Goal: Task Accomplishment & Management: Complete application form

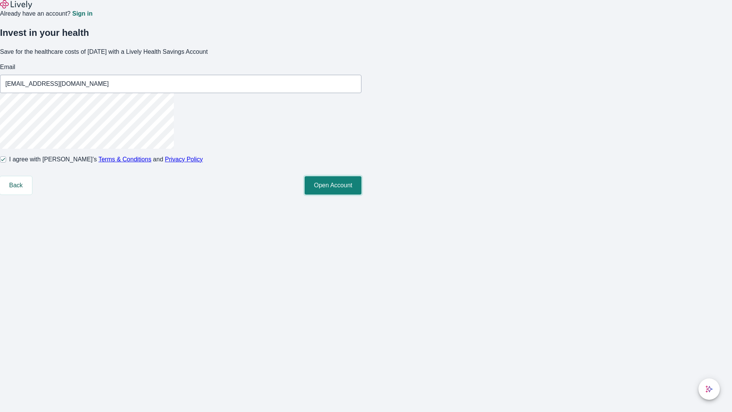
click at [362, 194] on button "Open Account" at bounding box center [333, 185] width 57 height 18
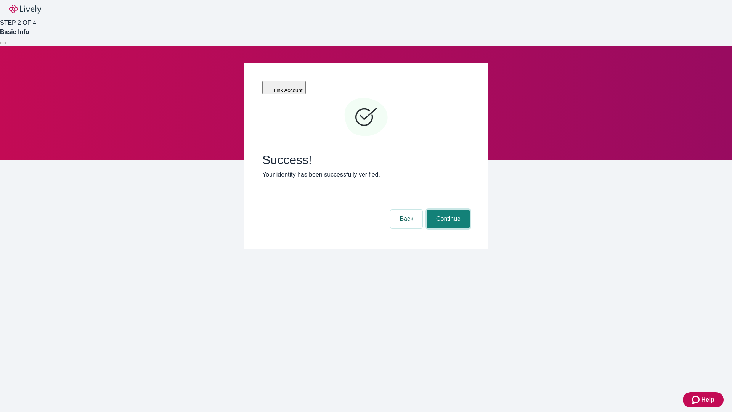
click at [447, 210] on button "Continue" at bounding box center [448, 219] width 43 height 18
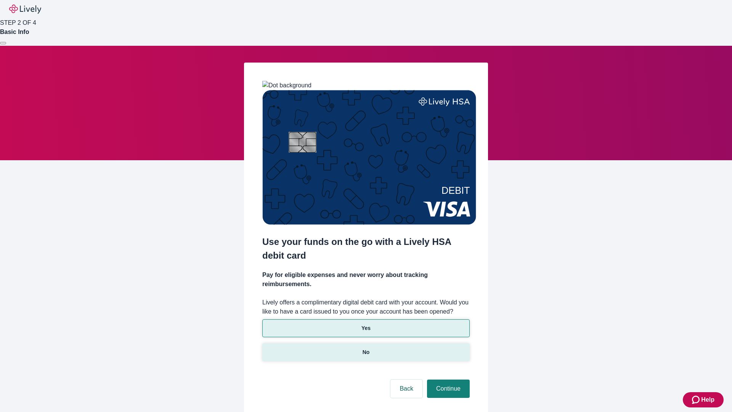
click at [366, 348] on p "No" at bounding box center [366, 352] width 7 height 8
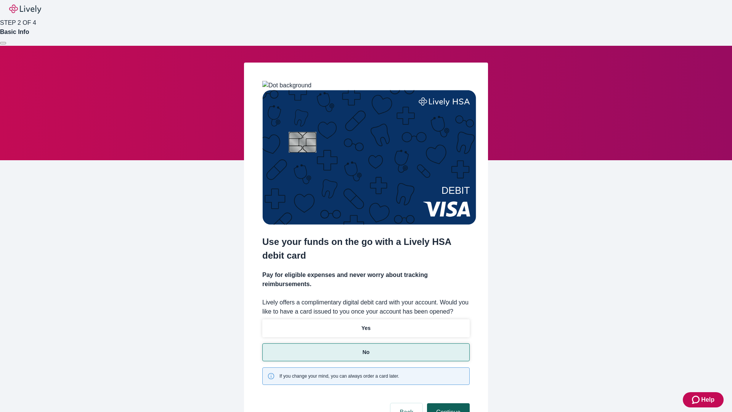
click at [447, 403] on button "Continue" at bounding box center [448, 412] width 43 height 18
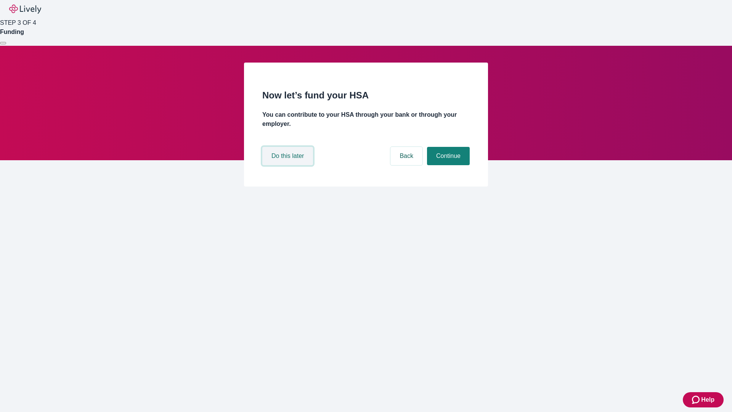
click at [289, 165] on button "Do this later" at bounding box center [287, 156] width 51 height 18
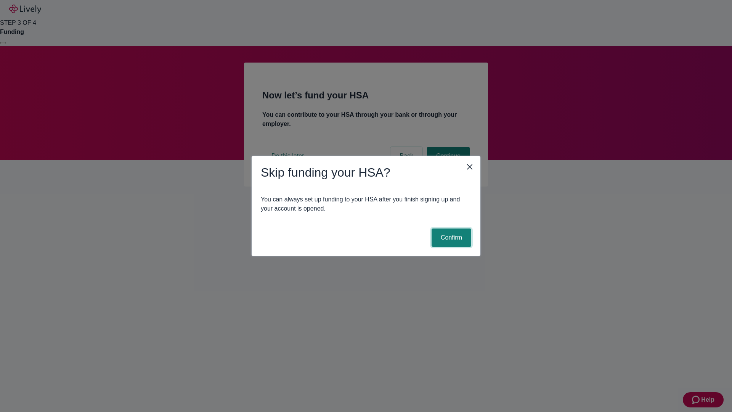
click at [450, 238] on button "Confirm" at bounding box center [452, 237] width 40 height 18
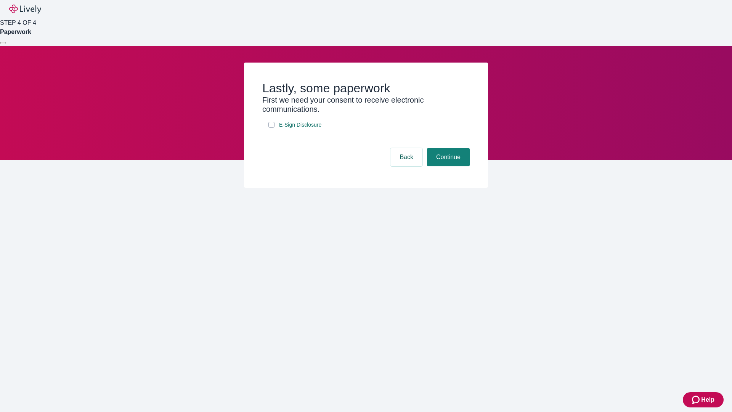
click at [272, 128] on input "E-Sign Disclosure" at bounding box center [271, 125] width 6 height 6
checkbox input "true"
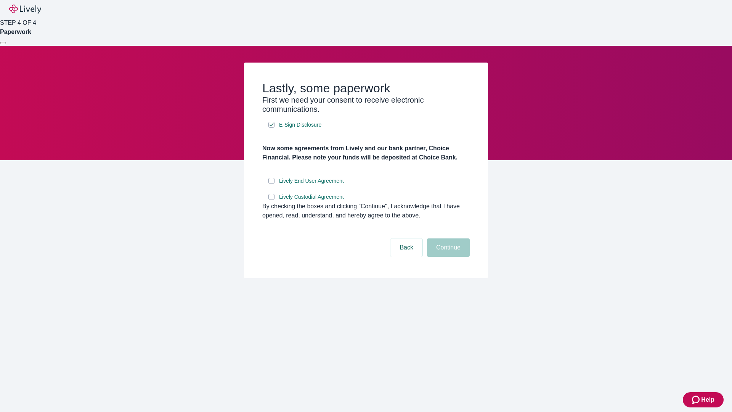
click at [272, 184] on input "Lively End User Agreement" at bounding box center [271, 181] width 6 height 6
checkbox input "true"
click at [272, 200] on input "Lively Custodial Agreement" at bounding box center [271, 197] width 6 height 6
checkbox input "true"
click at [447, 257] on button "Continue" at bounding box center [448, 247] width 43 height 18
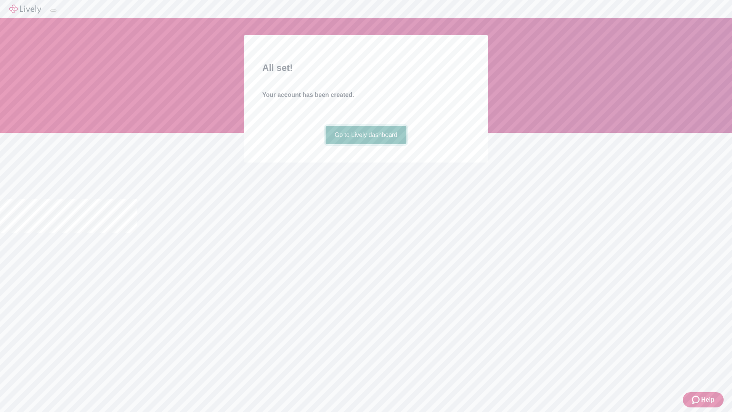
click at [366, 144] on link "Go to Lively dashboard" at bounding box center [366, 135] width 81 height 18
